Goal: Use online tool/utility: Utilize a website feature to perform a specific function

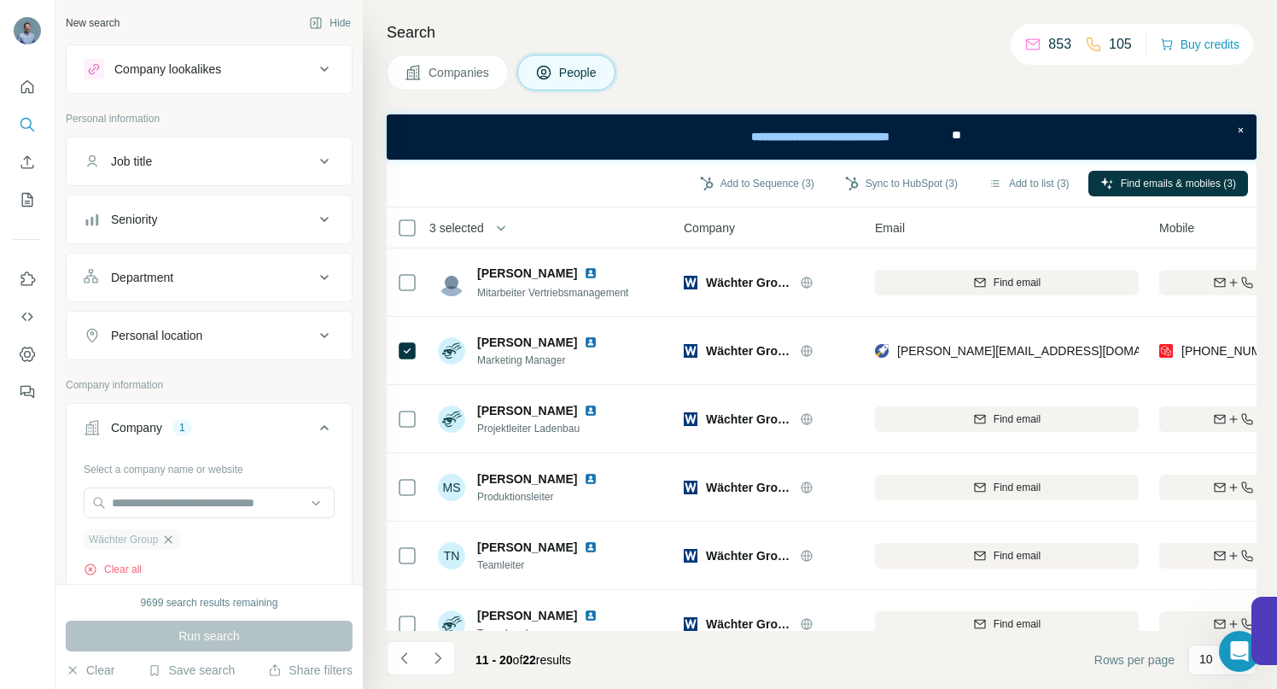
click at [170, 542] on icon "button" at bounding box center [168, 539] width 14 height 14
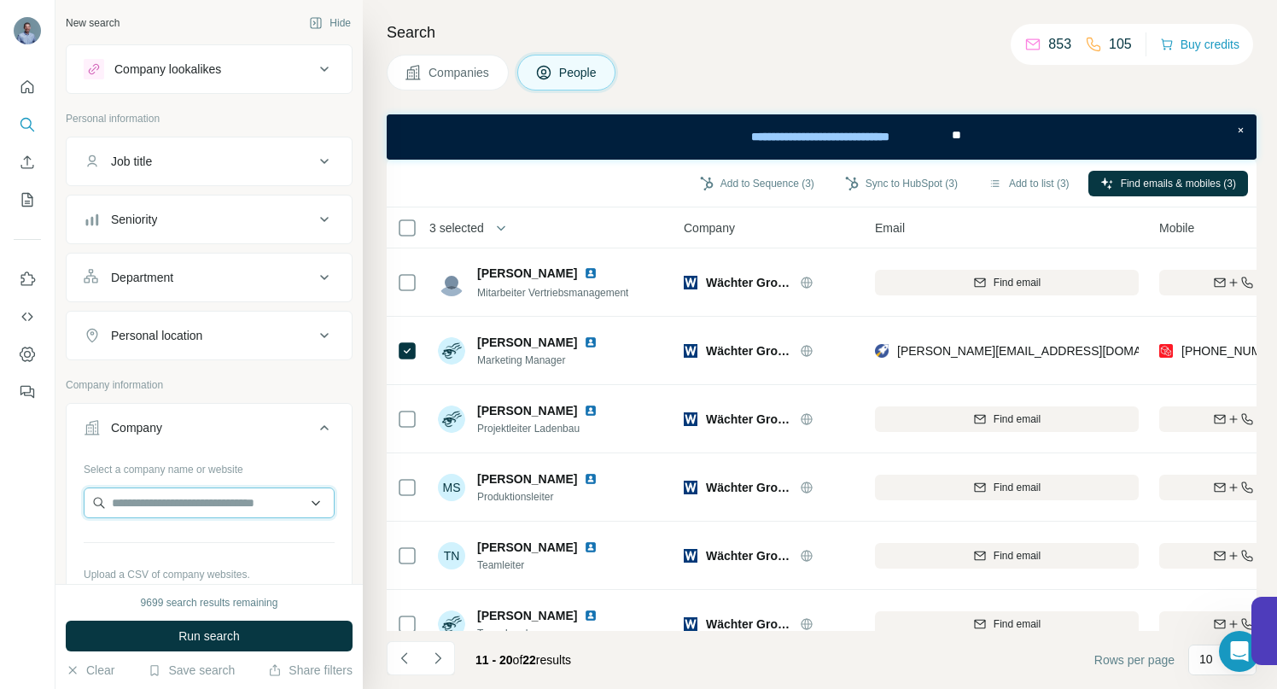
click at [166, 503] on input "text" at bounding box center [209, 502] width 251 height 31
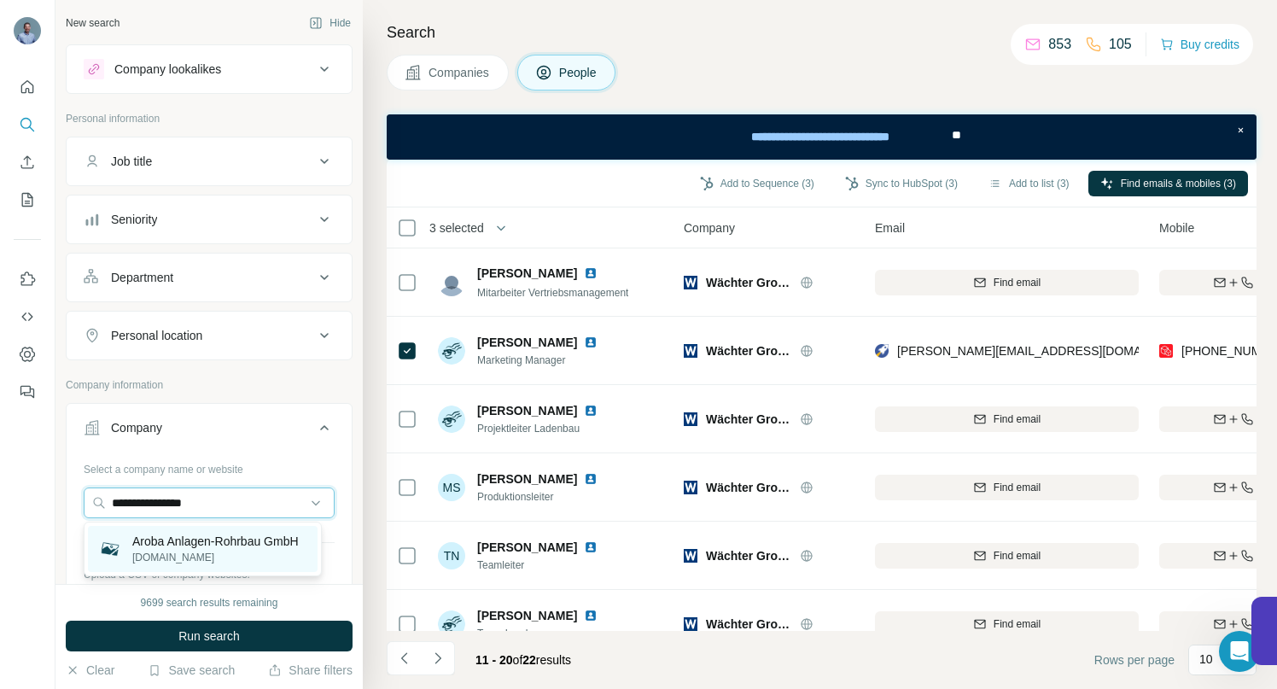
type input "**********"
click at [182, 540] on p "Aroba Anlagen-Rohrbau GmbH" at bounding box center [215, 540] width 166 height 17
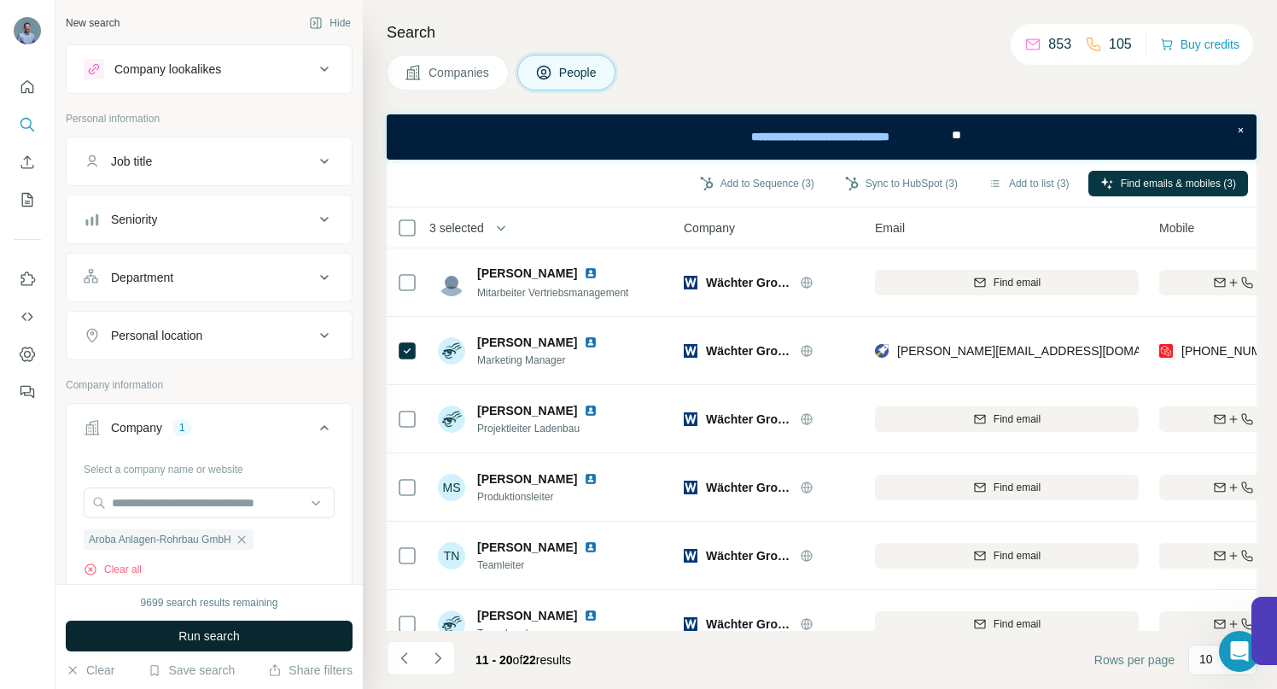
click at [197, 625] on button "Run search" at bounding box center [209, 635] width 287 height 31
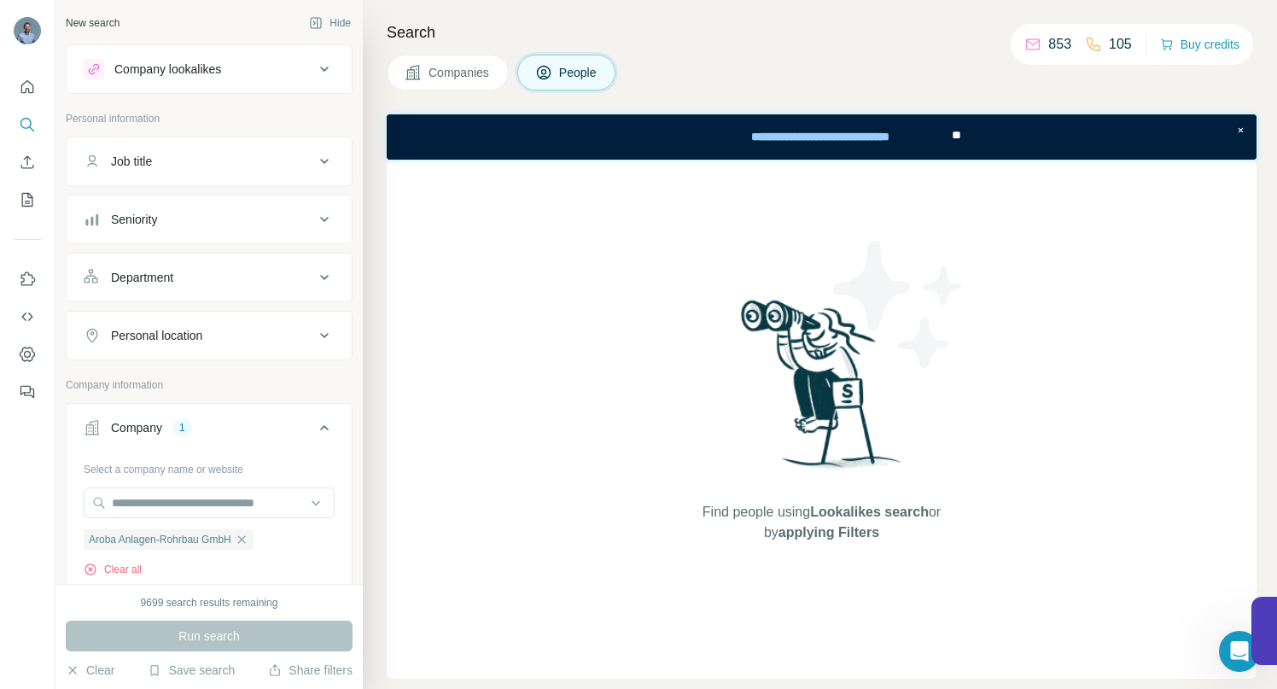
click at [480, 71] on span "Companies" at bounding box center [459, 72] width 62 height 17
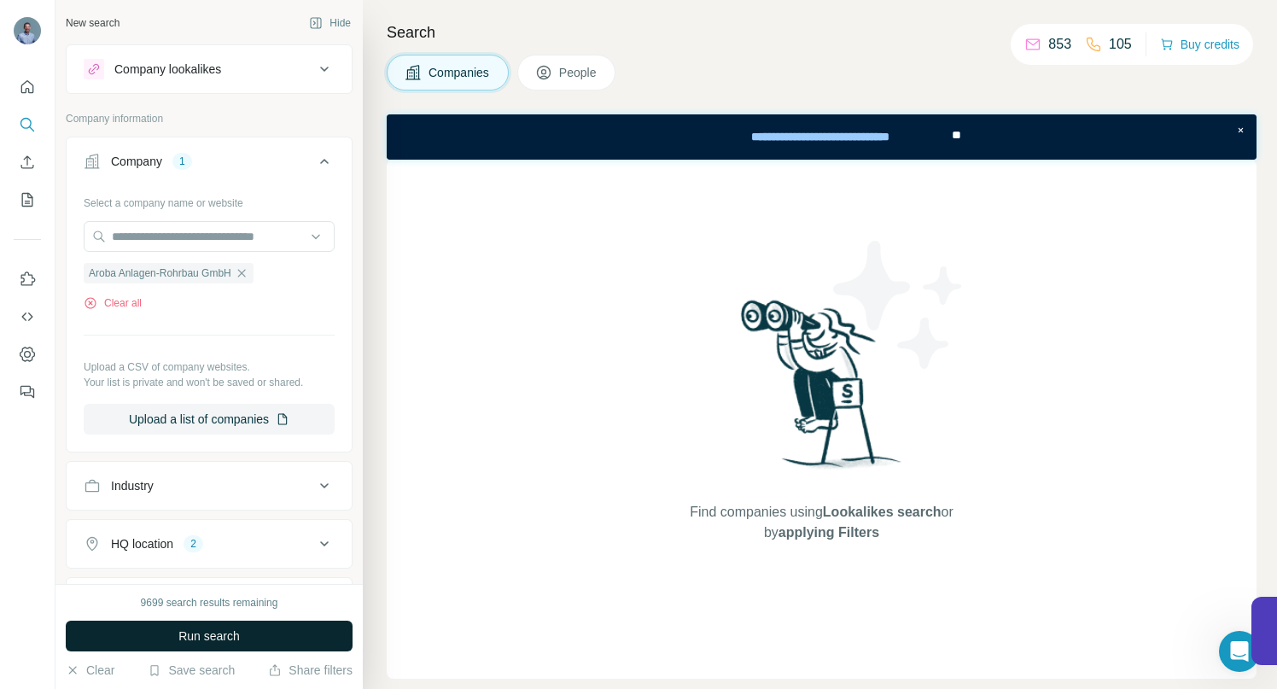
click at [212, 629] on span "Run search" at bounding box center [208, 635] width 61 height 17
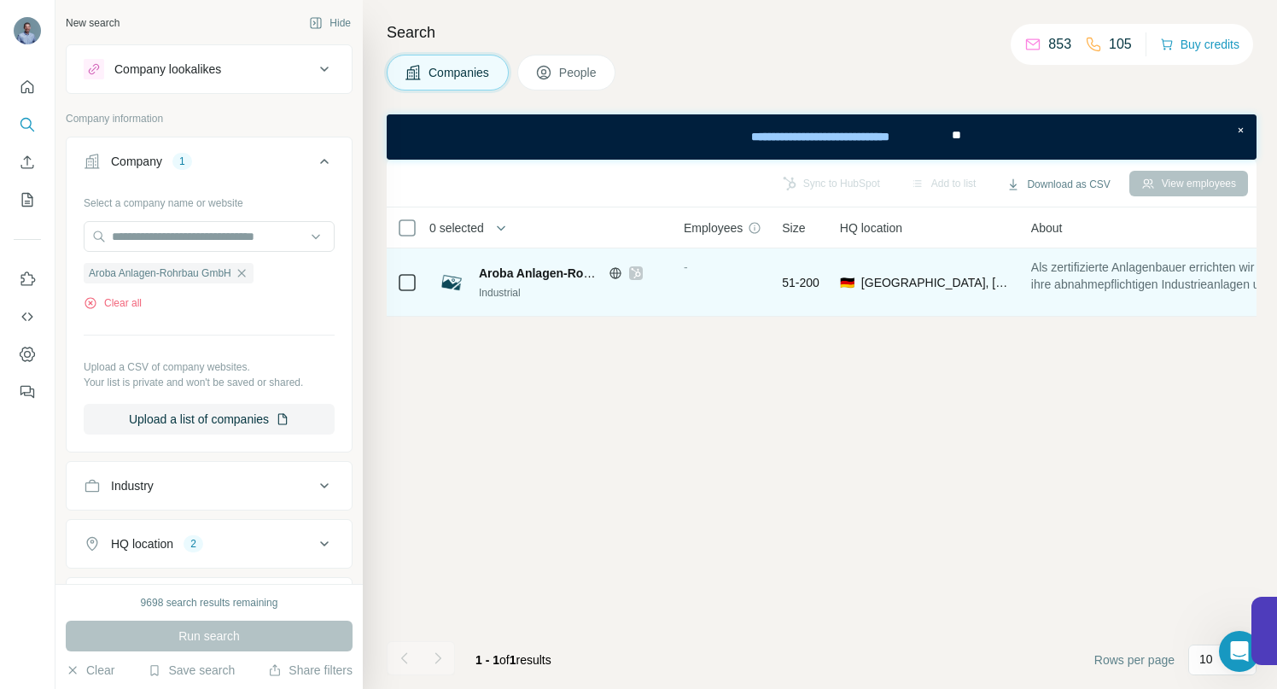
click at [613, 269] on icon at bounding box center [615, 272] width 4 height 11
